Goal: Task Accomplishment & Management: Manage account settings

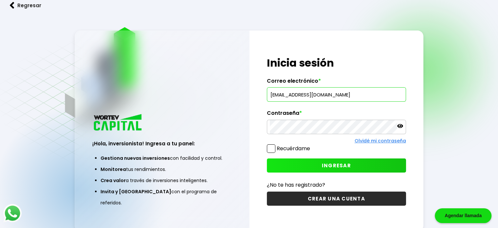
type input "[EMAIL_ADDRESS][DOMAIN_NAME]"
click at [273, 148] on span at bounding box center [271, 148] width 9 height 9
click at [312, 145] on input "Recuérdame" at bounding box center [312, 145] width 0 height 0
click at [327, 162] on span "INGRESAR" at bounding box center [336, 165] width 29 height 7
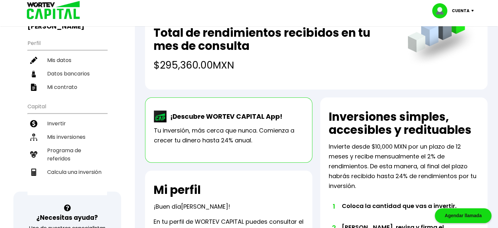
scroll to position [66, 0]
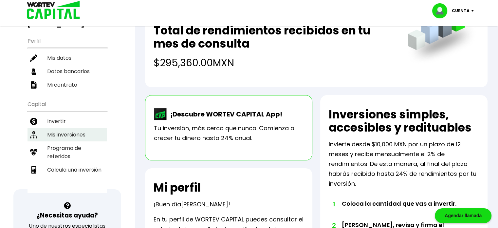
click at [78, 128] on li "Mis inversiones" at bounding box center [68, 134] width 80 height 13
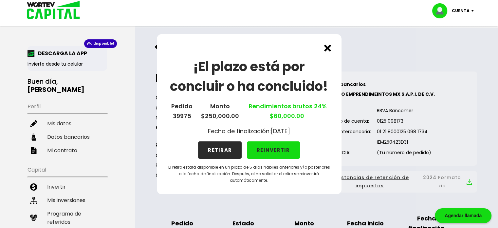
click at [217, 147] on button "RETIRAR" at bounding box center [220, 149] width 44 height 17
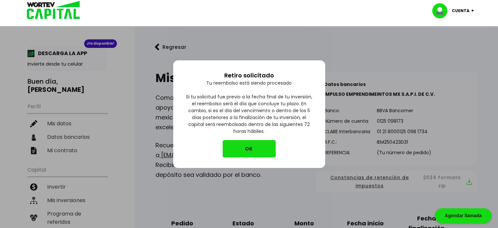
click at [257, 150] on button "OK" at bounding box center [249, 148] width 53 height 17
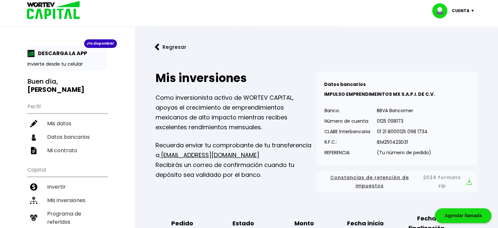
click at [462, 10] on p "Cuenta" at bounding box center [461, 11] width 18 height 10
click at [451, 43] on li "Cerrar sesión" at bounding box center [454, 43] width 52 height 13
